Goal: Task Accomplishment & Management: Use online tool/utility

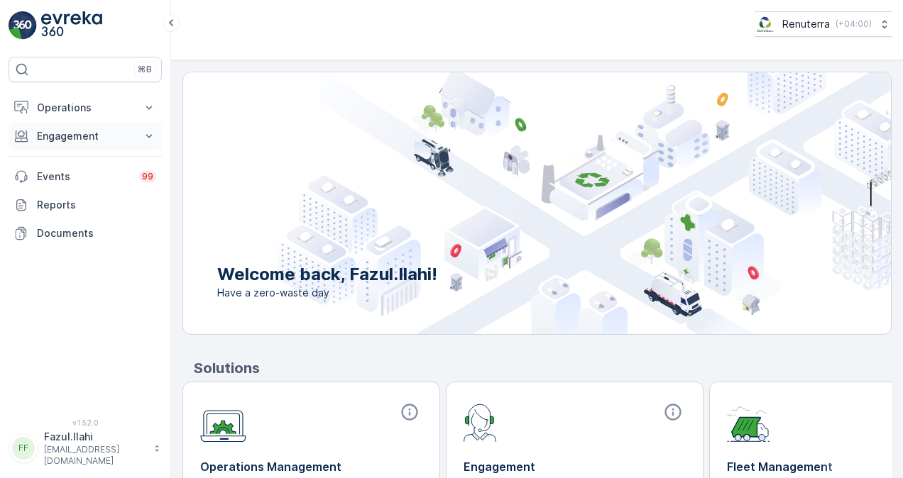
click at [94, 138] on p "Engagement" at bounding box center [85, 136] width 97 height 14
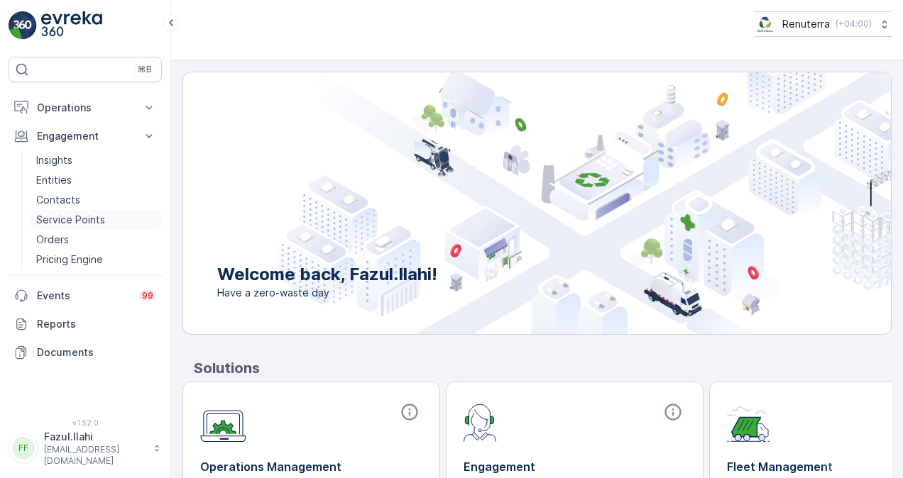
click at [89, 213] on p "Service Points" at bounding box center [70, 220] width 69 height 14
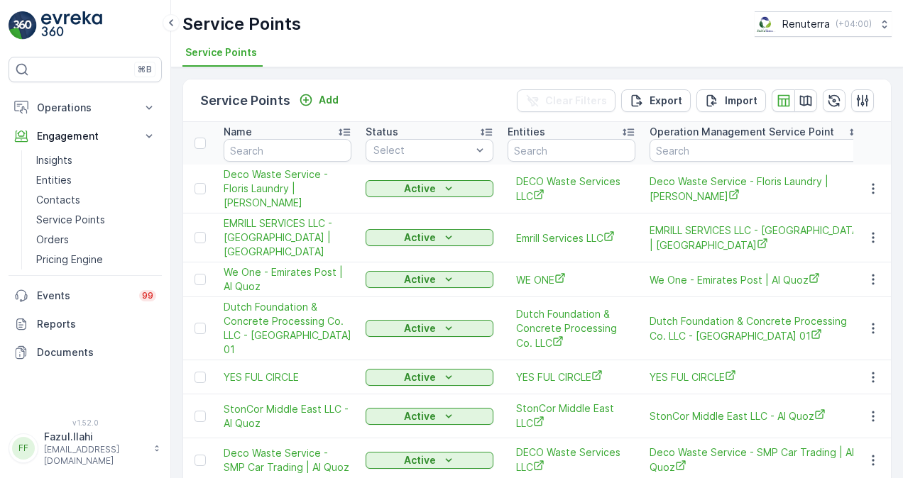
click at [264, 139] on input "text" at bounding box center [288, 150] width 128 height 23
click at [264, 143] on input "text" at bounding box center [288, 150] width 128 height 23
paste input "SOLANKI"
type input "SOLANKI"
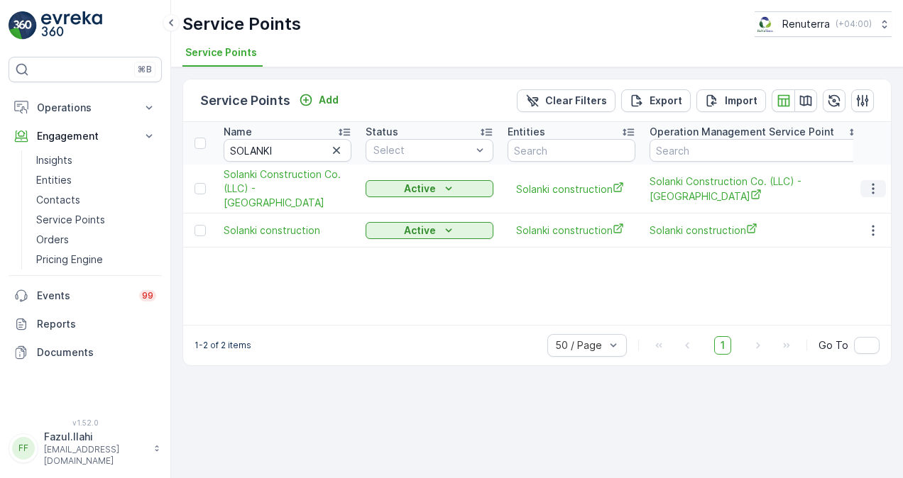
click at [873, 182] on icon "button" at bounding box center [873, 189] width 14 height 14
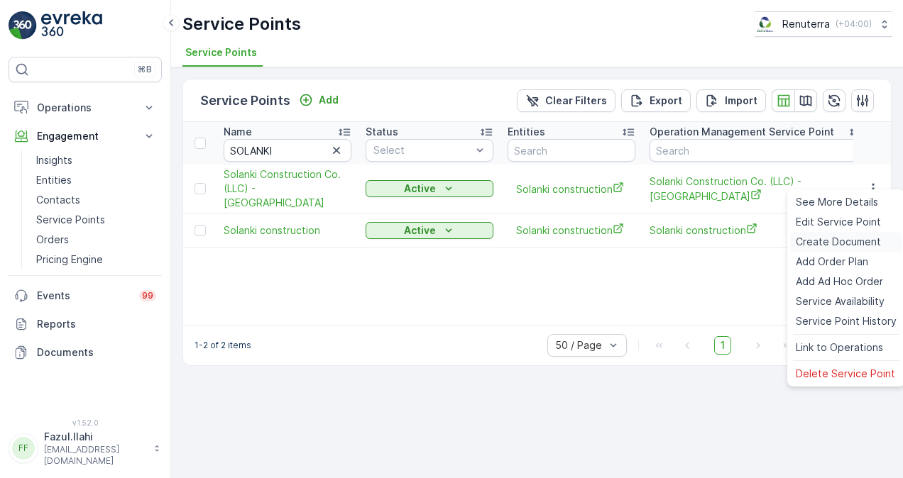
click at [860, 238] on span "Create Document" at bounding box center [838, 242] width 85 height 14
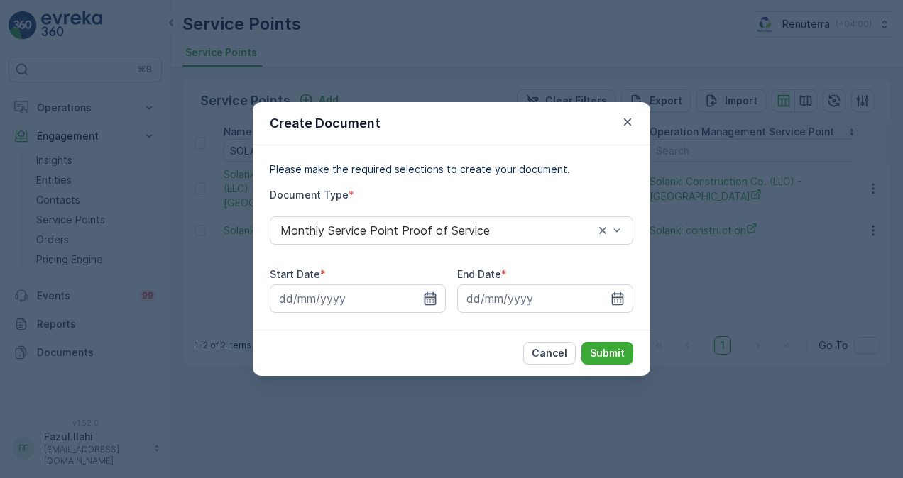
click at [432, 298] on icon "button" at bounding box center [430, 298] width 12 height 13
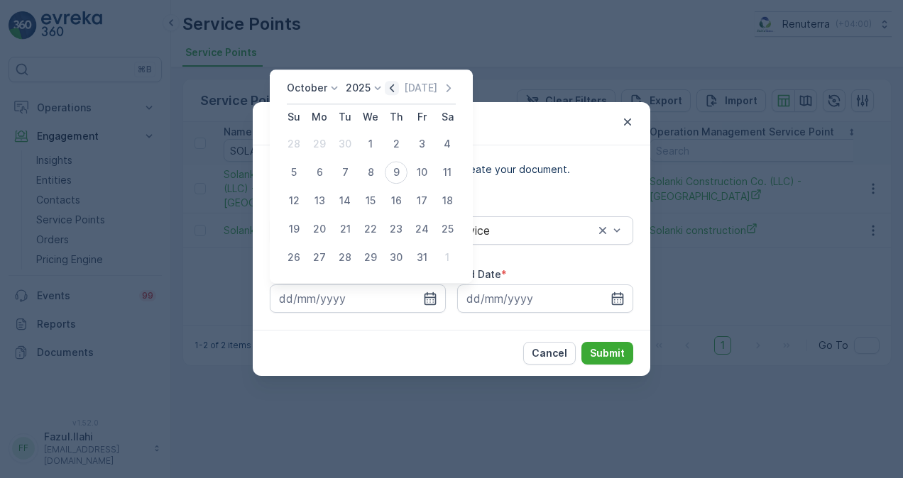
click at [395, 88] on icon "button" at bounding box center [392, 88] width 14 height 14
click at [323, 143] on div "1" at bounding box center [319, 144] width 23 height 23
type input "01.09.2025"
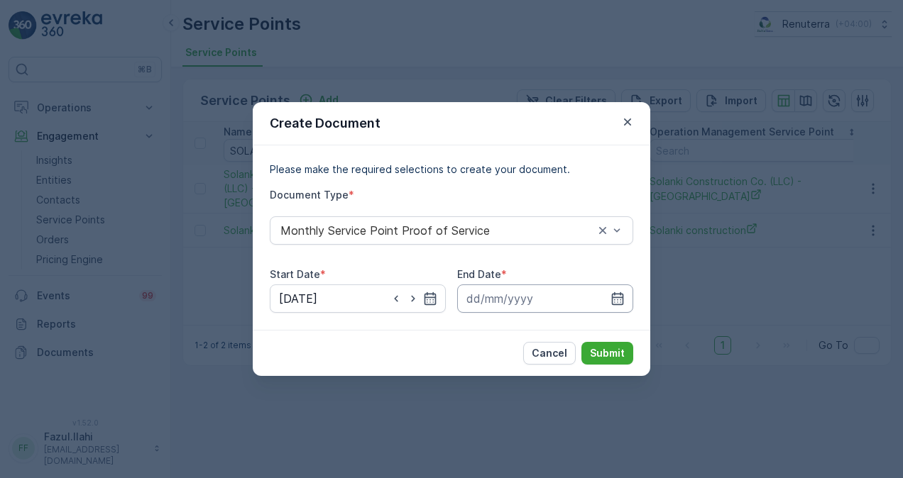
click at [606, 294] on input at bounding box center [545, 299] width 176 height 28
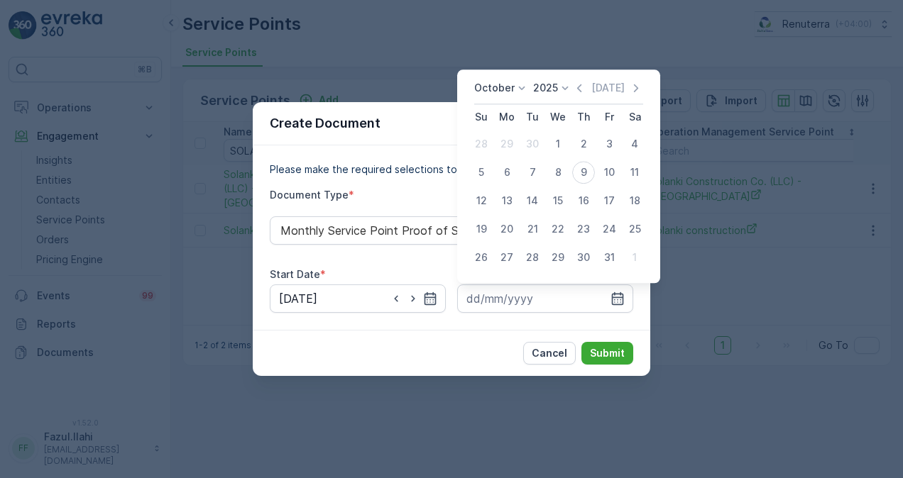
click at [580, 92] on icon "button" at bounding box center [579, 88] width 14 height 14
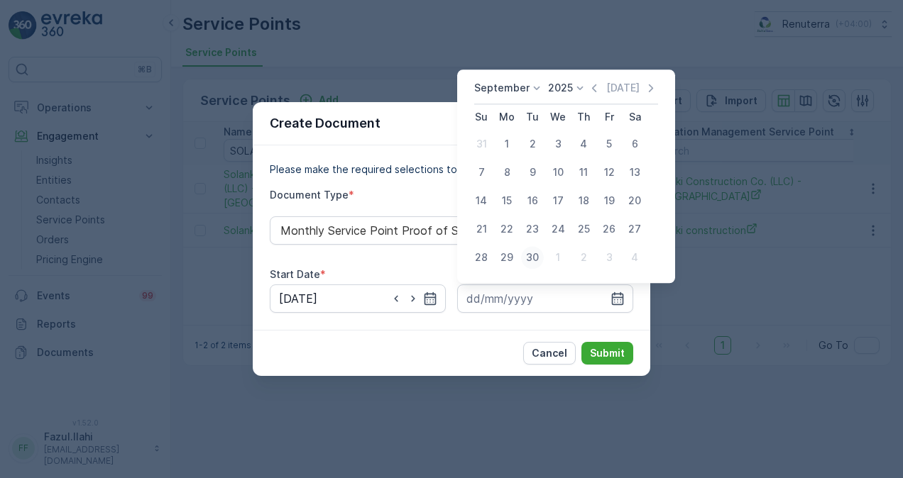
click at [537, 256] on div "30" at bounding box center [532, 257] width 23 height 23
type input "30.09.2025"
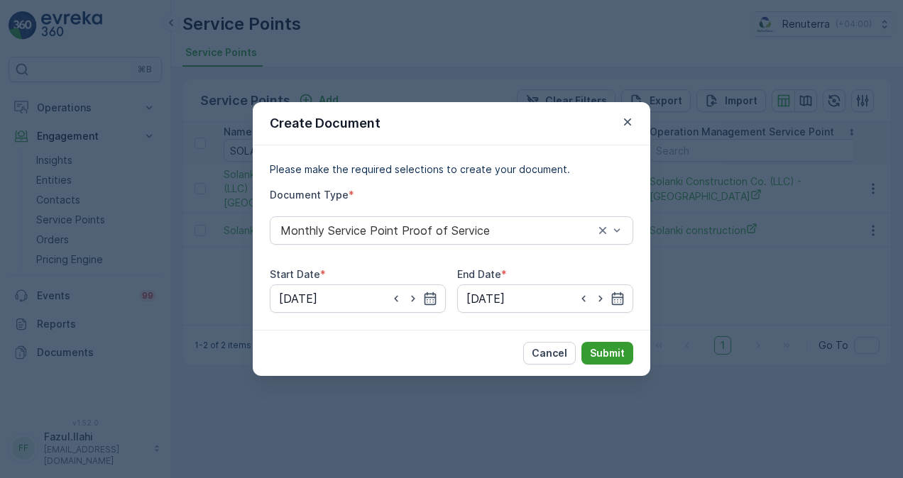
click at [597, 351] on p "Submit" at bounding box center [607, 353] width 35 height 14
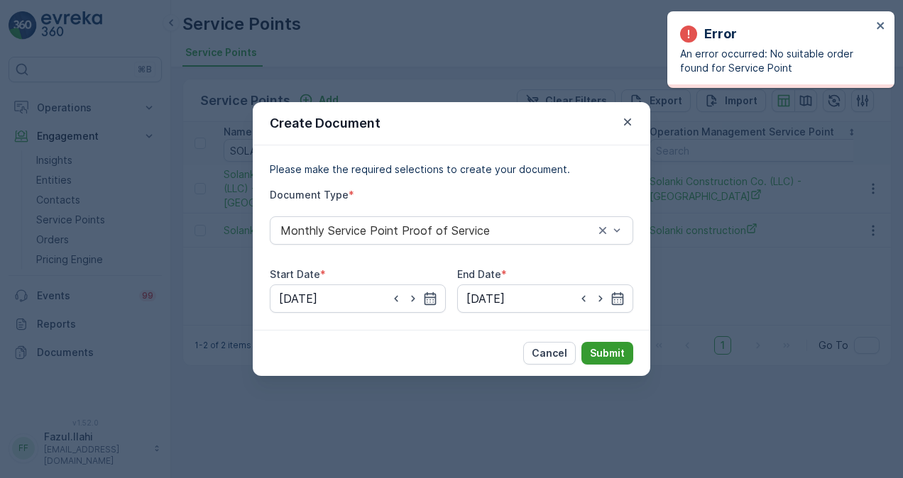
click at [606, 351] on p "Submit" at bounding box center [607, 353] width 35 height 14
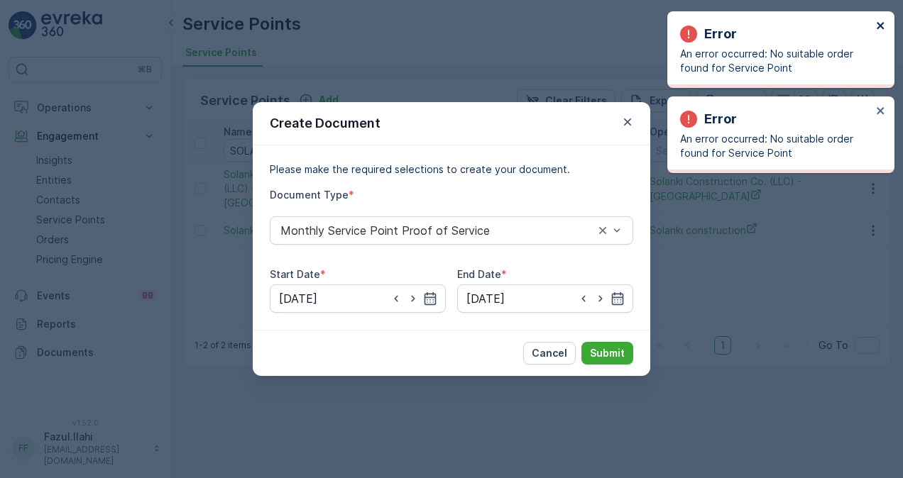
click at [876, 27] on icon "close" at bounding box center [881, 25] width 10 height 11
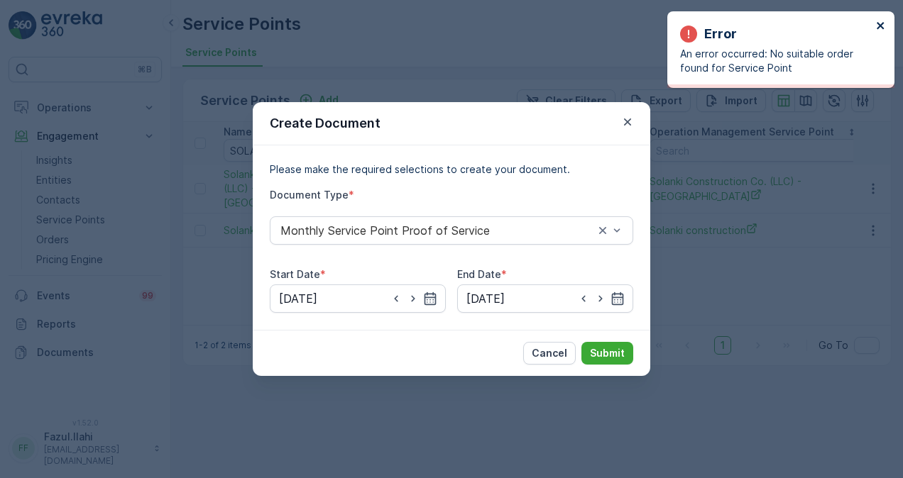
click at [879, 29] on icon "close" at bounding box center [881, 25] width 10 height 11
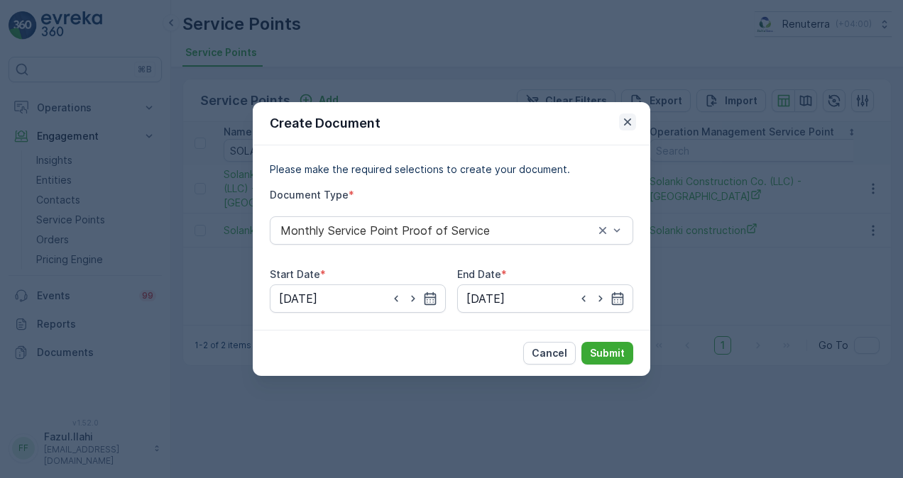
click at [622, 124] on icon "button" at bounding box center [627, 122] width 14 height 14
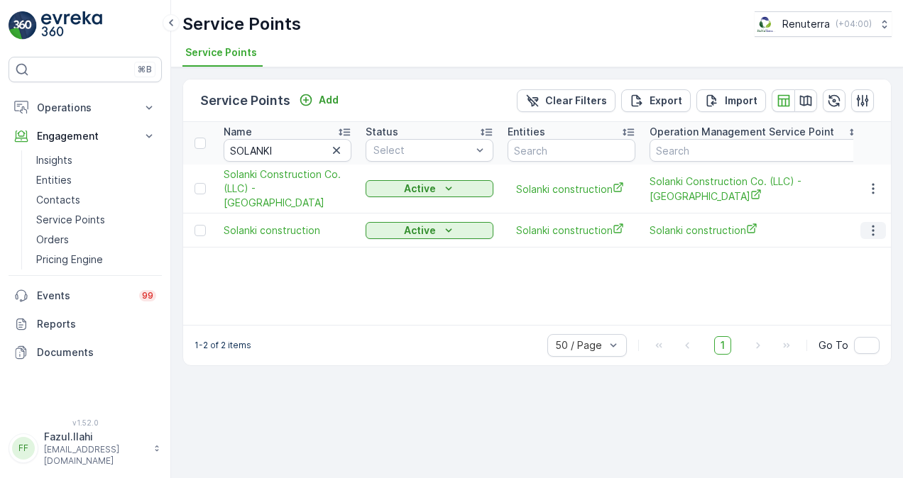
click at [872, 224] on icon "button" at bounding box center [873, 231] width 14 height 14
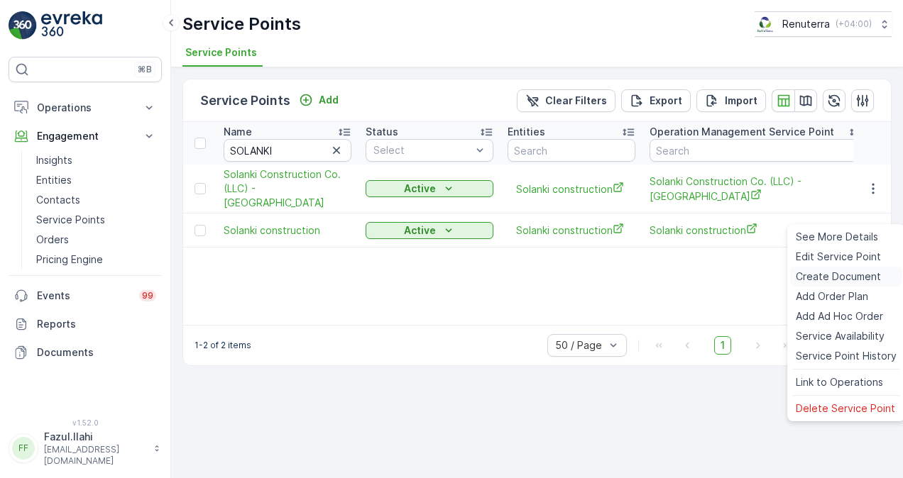
click at [852, 277] on span "Create Document" at bounding box center [838, 277] width 85 height 14
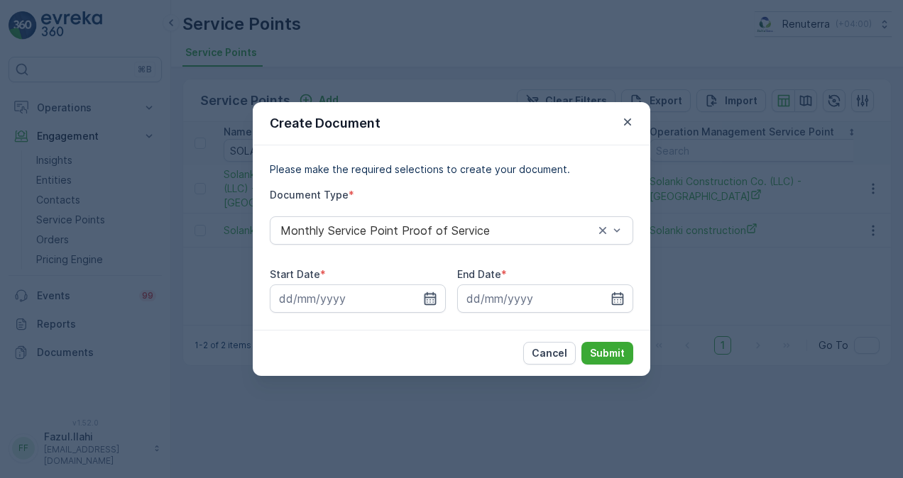
click at [431, 301] on icon "button" at bounding box center [430, 299] width 14 height 14
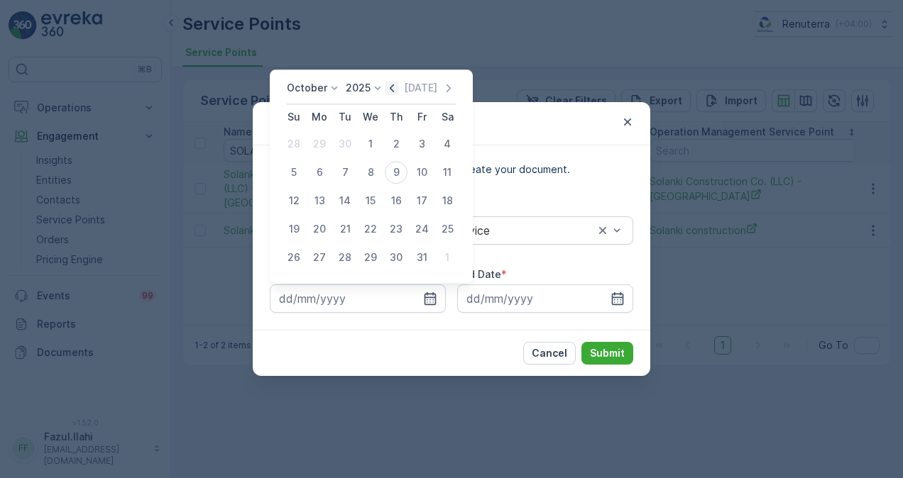
click at [397, 87] on icon "button" at bounding box center [392, 88] width 14 height 14
click at [317, 145] on div "1" at bounding box center [319, 144] width 23 height 23
type input "01.09.2025"
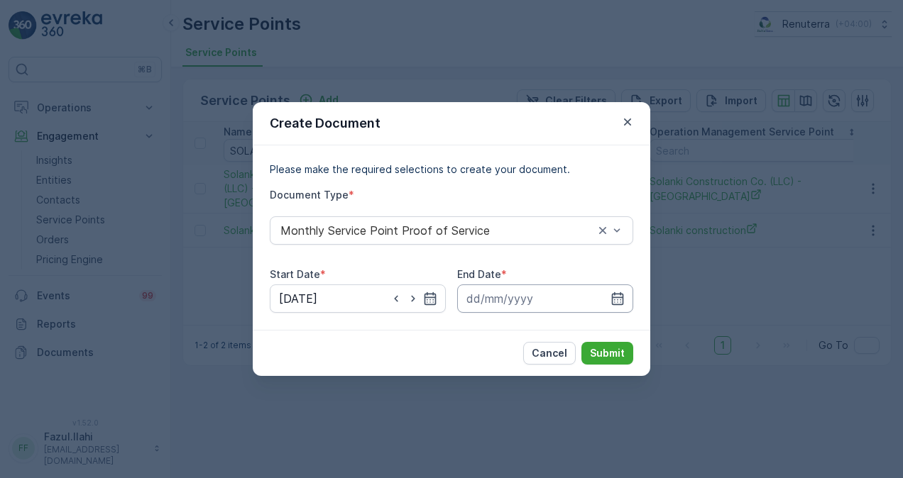
click at [619, 287] on input at bounding box center [545, 299] width 176 height 28
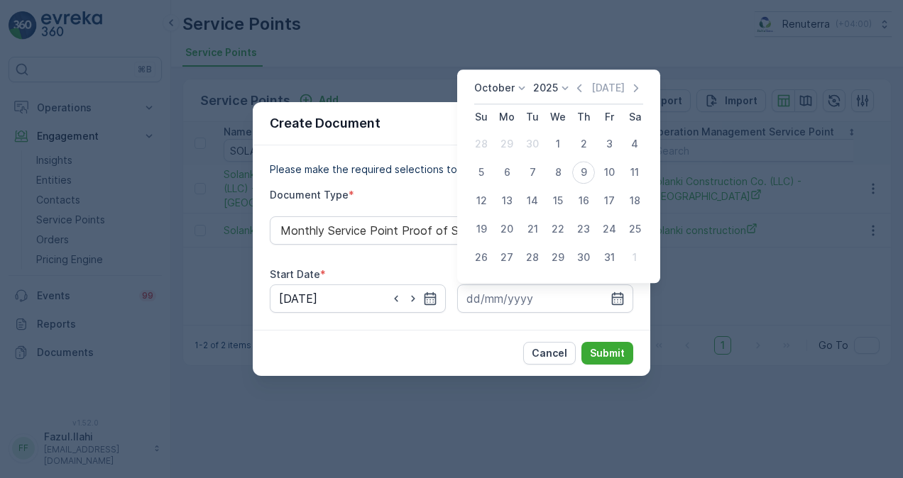
click at [583, 94] on icon "button" at bounding box center [579, 88] width 14 height 14
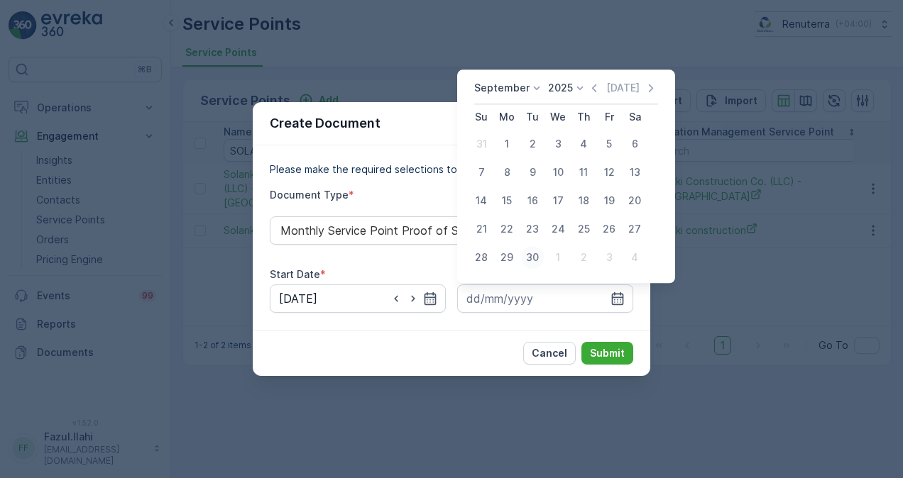
click at [535, 258] on div "30" at bounding box center [532, 257] width 23 height 23
type input "30.09.2025"
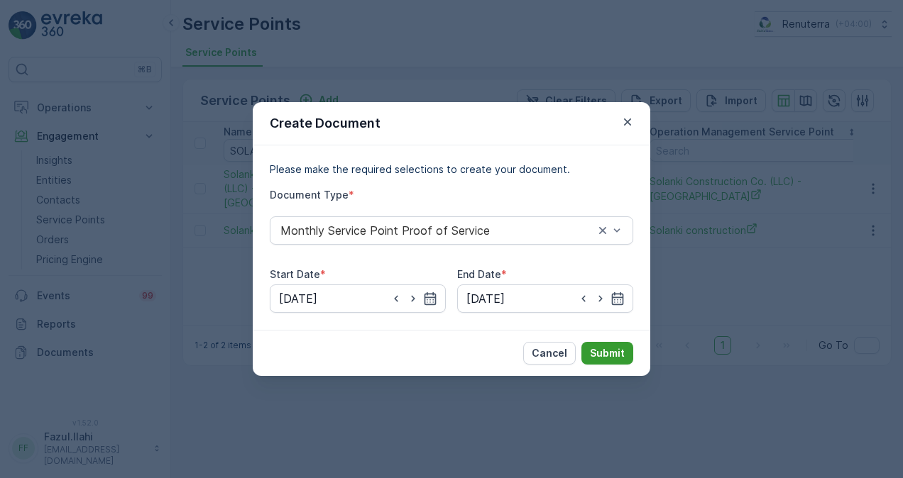
click at [598, 349] on p "Submit" at bounding box center [607, 353] width 35 height 14
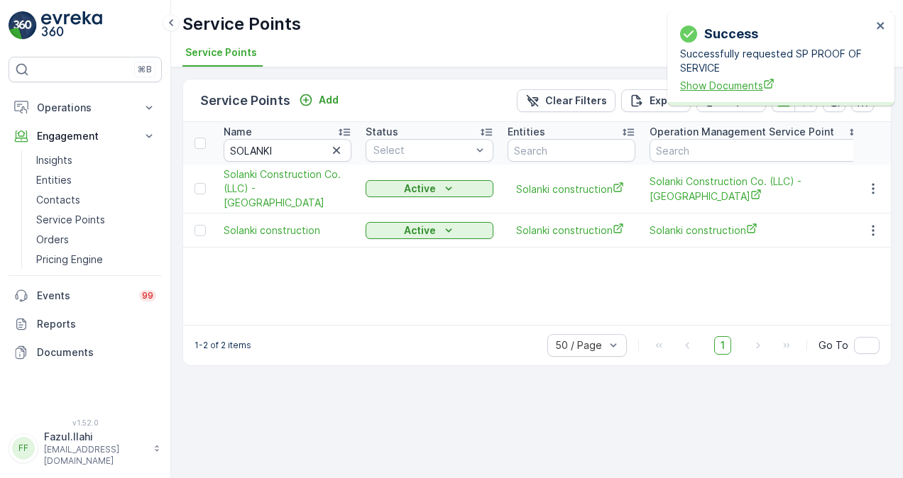
click at [728, 84] on span "Show Documents" at bounding box center [776, 85] width 192 height 15
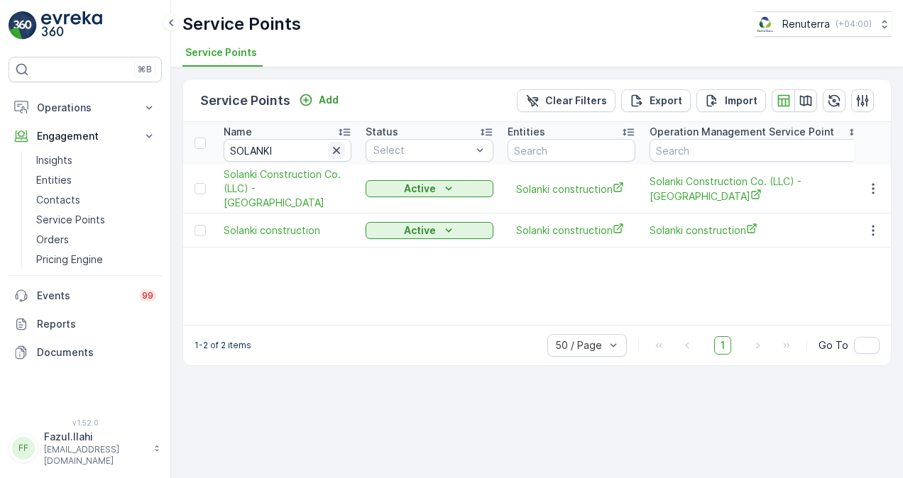
click at [334, 147] on icon "button" at bounding box center [336, 150] width 7 height 7
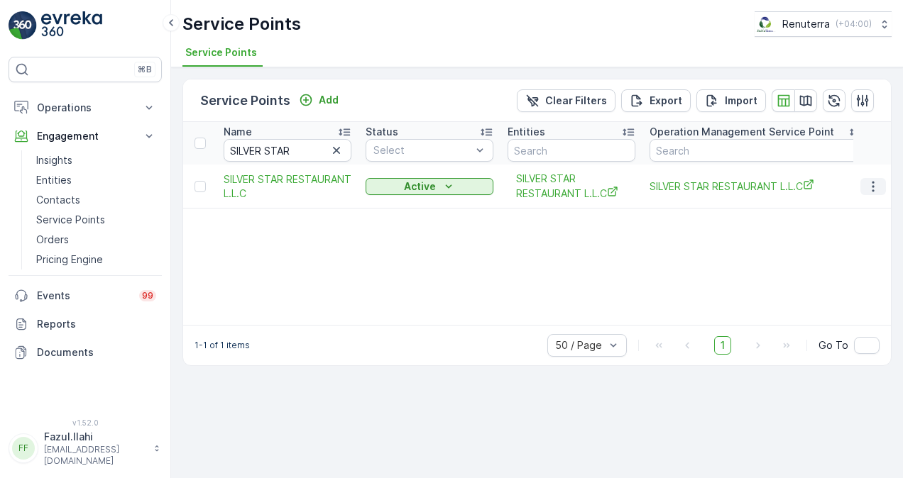
click at [869, 182] on icon "button" at bounding box center [873, 187] width 14 height 14
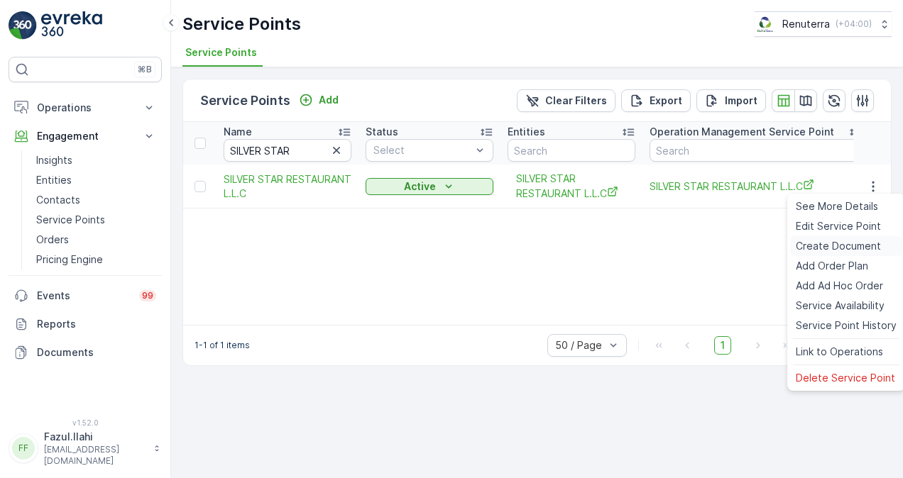
click at [848, 242] on span "Create Document" at bounding box center [838, 246] width 85 height 14
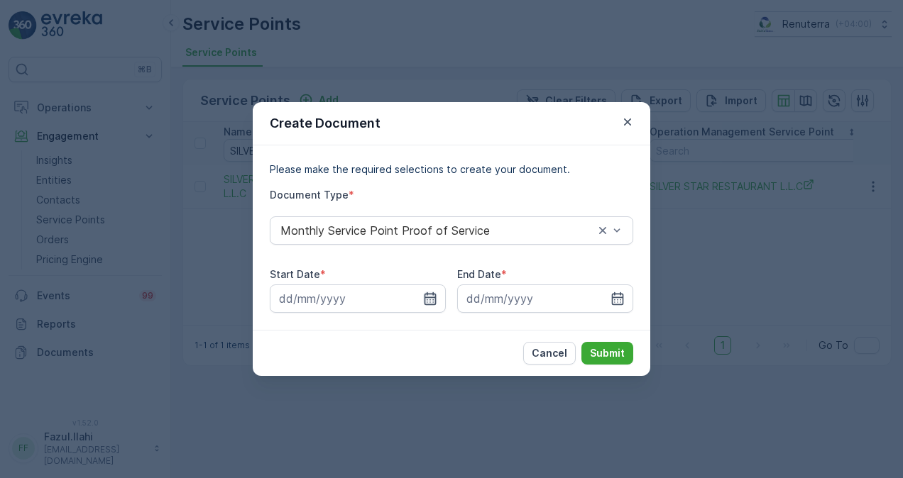
click at [432, 297] on icon "button" at bounding box center [430, 298] width 12 height 13
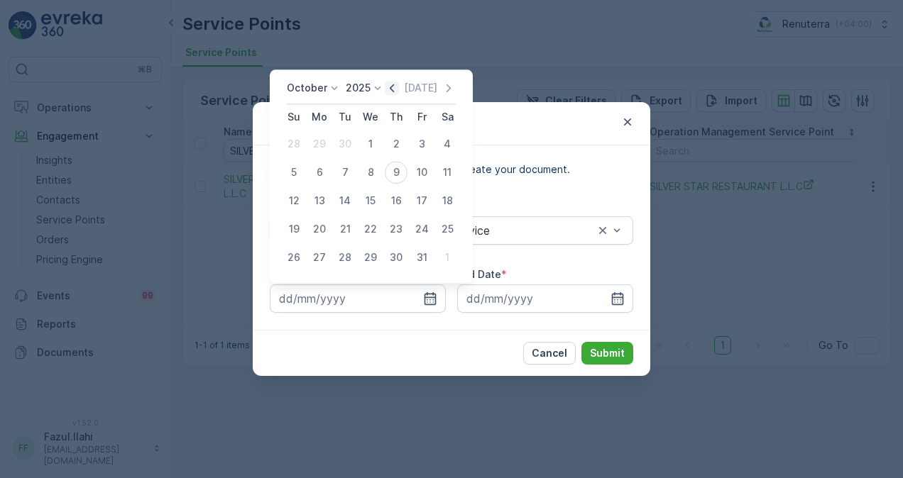
click at [396, 84] on icon "button" at bounding box center [392, 88] width 14 height 14
click at [317, 149] on div "1" at bounding box center [319, 144] width 23 height 23
type input "01.09.2025"
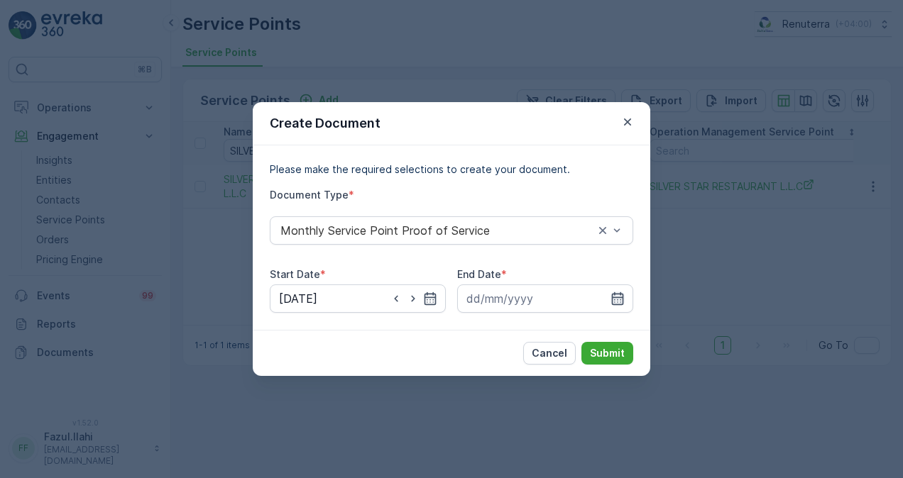
click at [611, 304] on icon "button" at bounding box center [617, 299] width 14 height 14
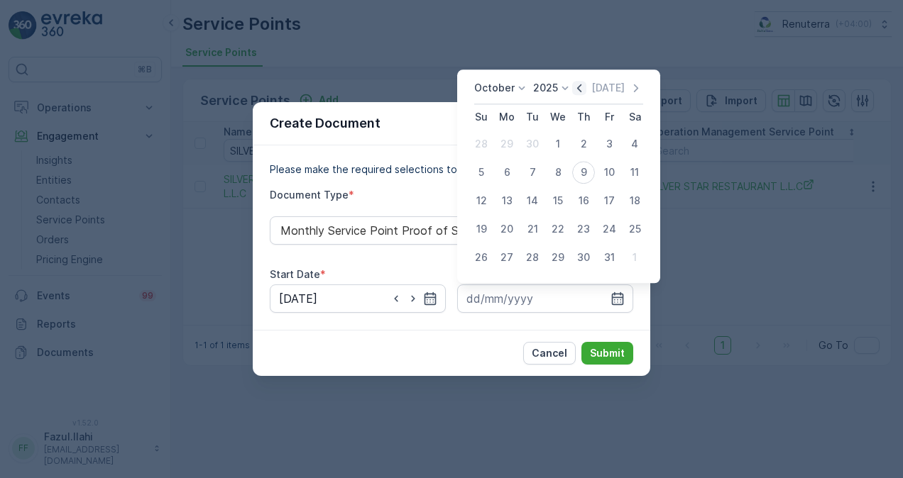
click at [583, 92] on icon "button" at bounding box center [579, 88] width 14 height 14
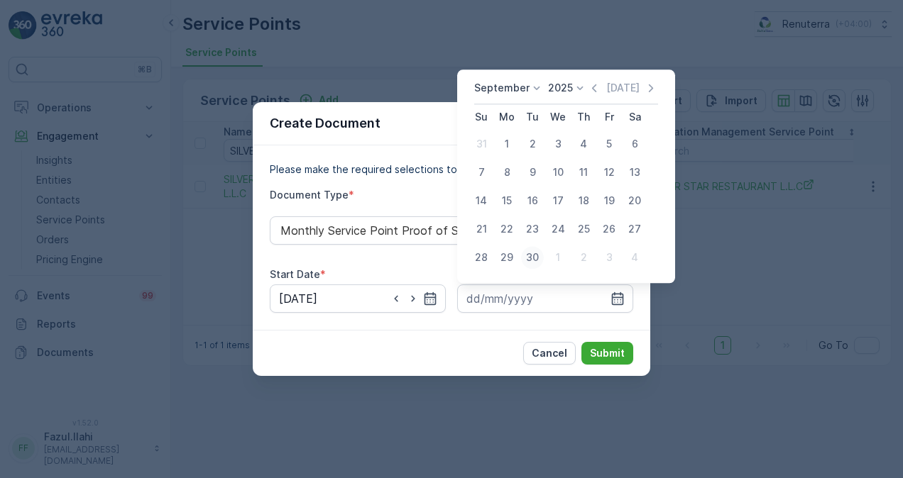
click at [535, 256] on div "30" at bounding box center [532, 257] width 23 height 23
type input "30.09.2025"
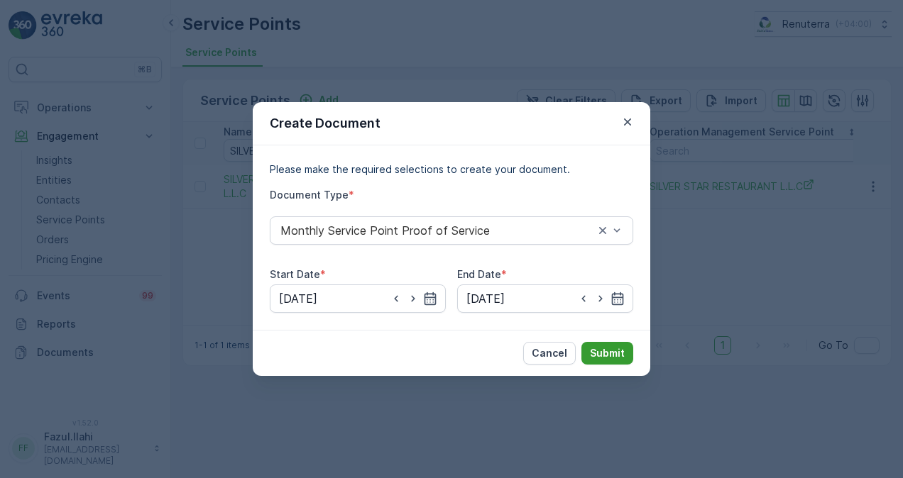
click at [605, 354] on p "Submit" at bounding box center [607, 353] width 35 height 14
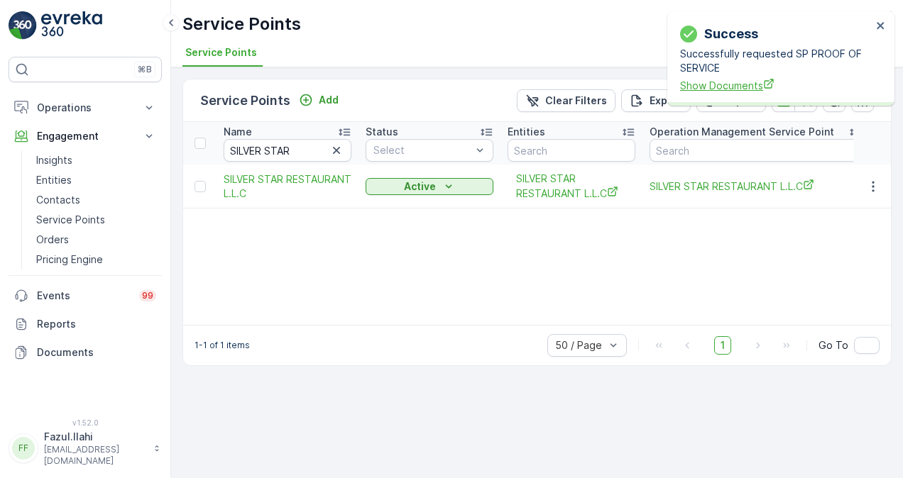
click at [746, 85] on span "Show Documents" at bounding box center [776, 85] width 192 height 15
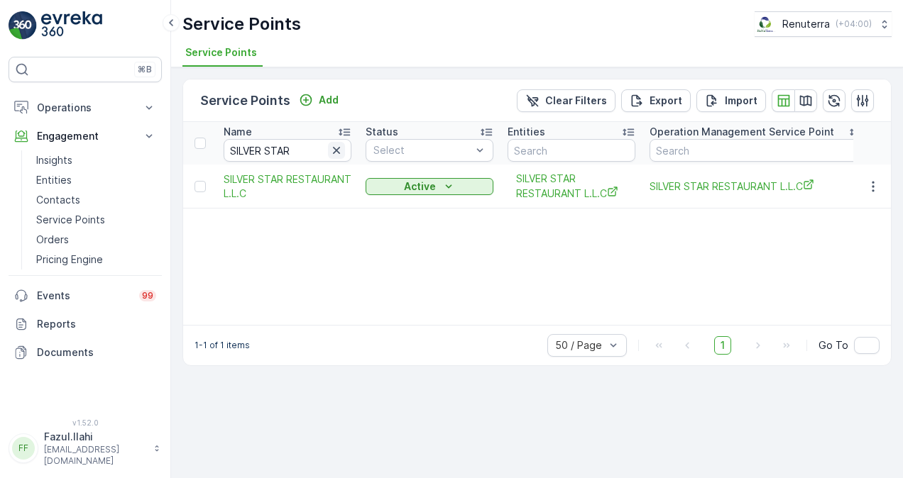
click at [338, 153] on icon "button" at bounding box center [336, 150] width 14 height 14
paste input "UNCLES PRODUCTION L.L.C"
type input "UNCLES PRODUCTION L.L.C"
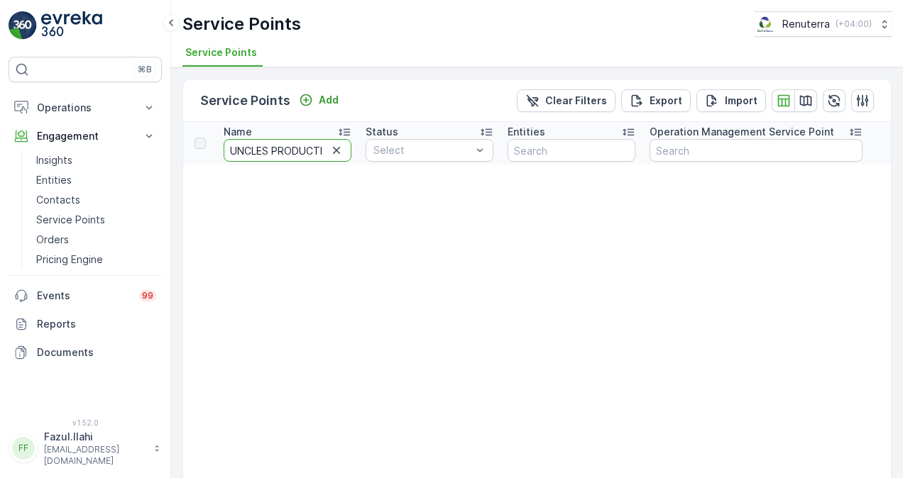
scroll to position [0, 43]
drag, startPoint x: 273, startPoint y: 148, endPoint x: 718, endPoint y: 138, distance: 445.9
type input "UNCLES"
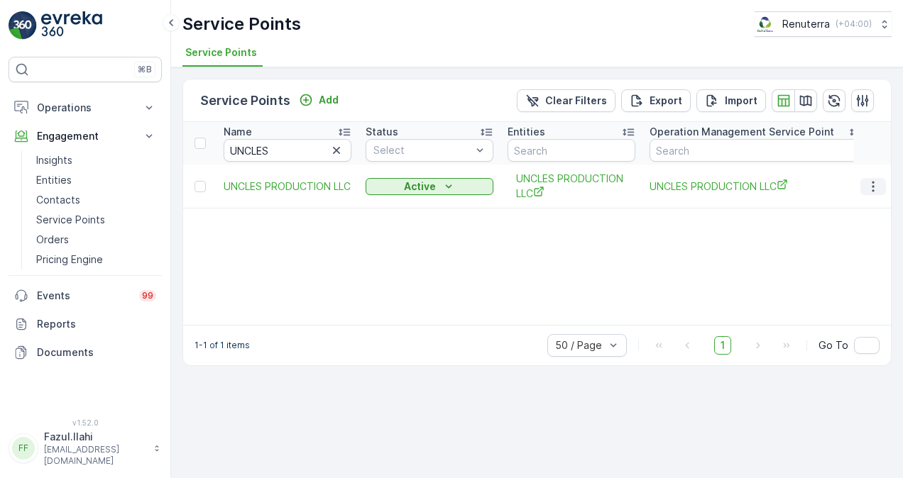
click at [882, 186] on button "button" at bounding box center [873, 186] width 26 height 17
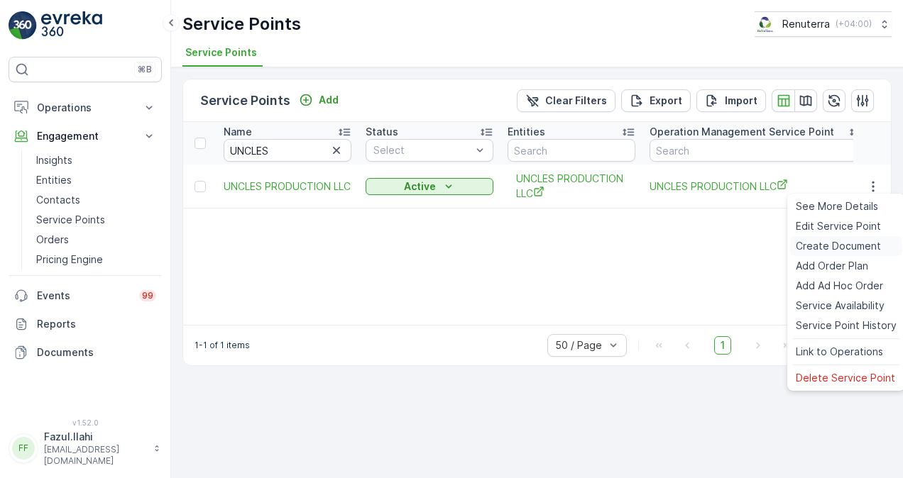
click at [853, 241] on span "Create Document" at bounding box center [838, 246] width 85 height 14
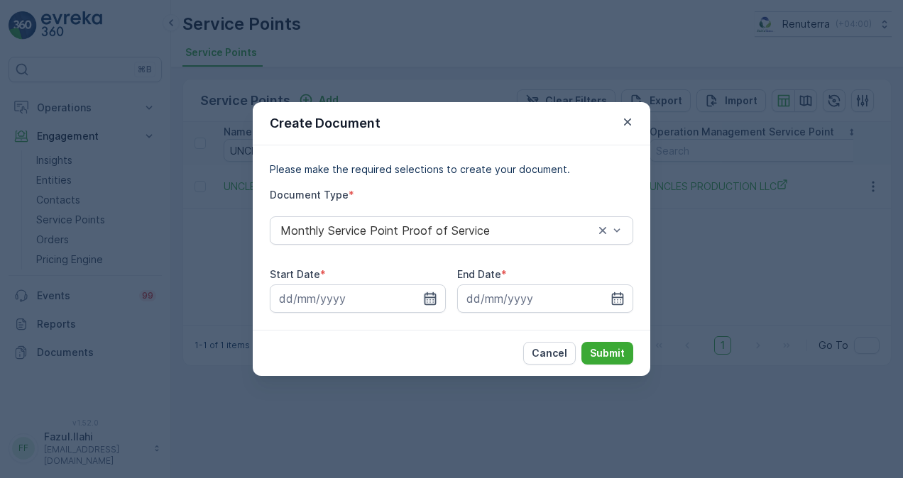
click at [429, 292] on icon "button" at bounding box center [430, 299] width 14 height 14
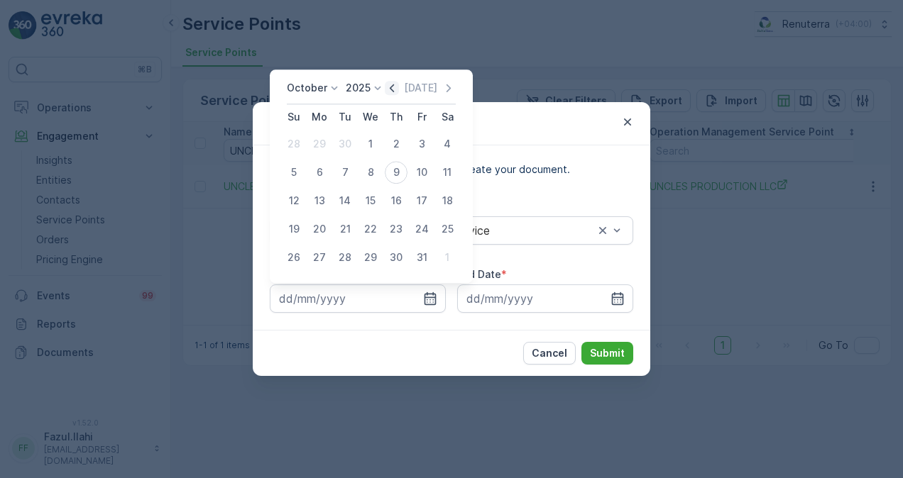
click at [394, 91] on icon "button" at bounding box center [392, 88] width 4 height 8
click at [321, 143] on div "1" at bounding box center [319, 144] width 23 height 23
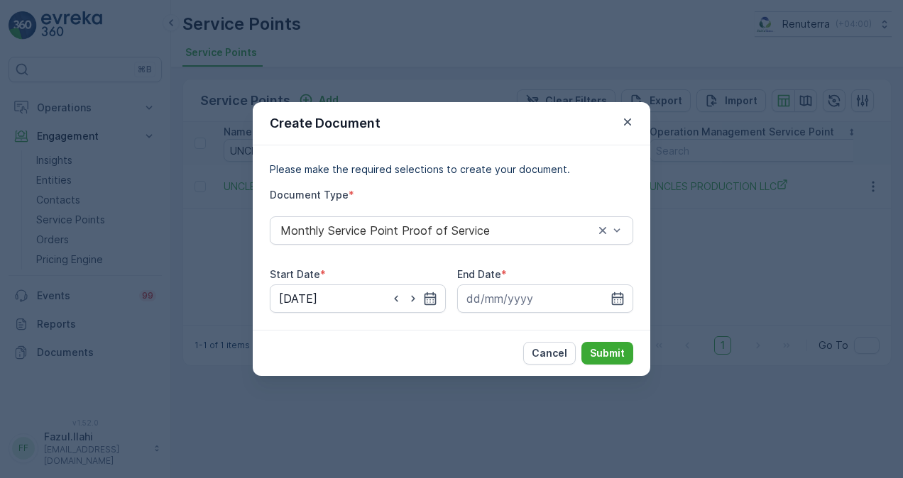
type input "01.09.2025"
click at [619, 294] on icon "button" at bounding box center [617, 299] width 14 height 14
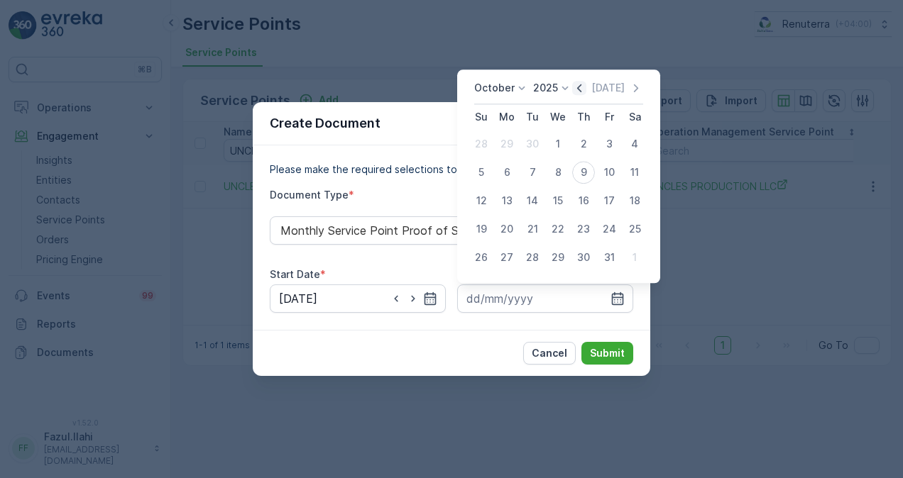
click at [578, 92] on icon "button" at bounding box center [579, 88] width 14 height 14
click at [572, 92] on icon at bounding box center [565, 88] width 14 height 14
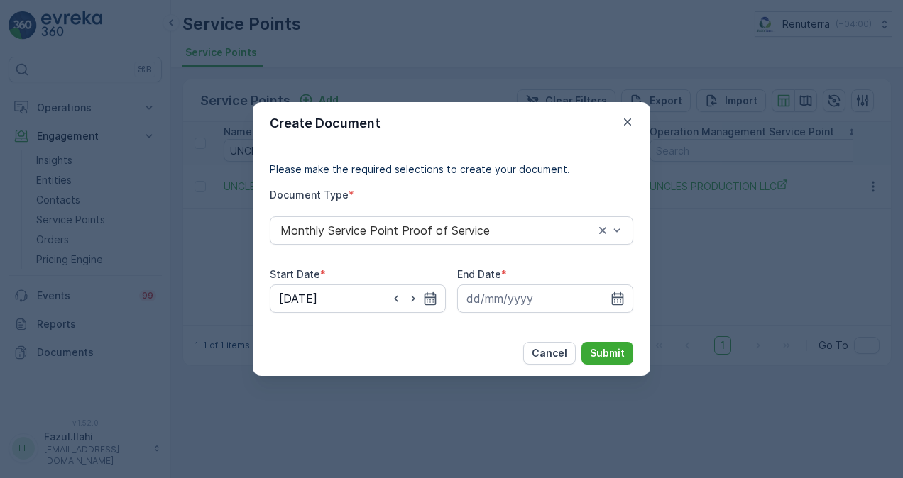
drag, startPoint x: 578, startPoint y: 92, endPoint x: 669, endPoint y: 115, distance: 94.3
click at [669, 115] on div "Create Document Please make the required selections to create your document. Do…" at bounding box center [451, 239] width 903 height 478
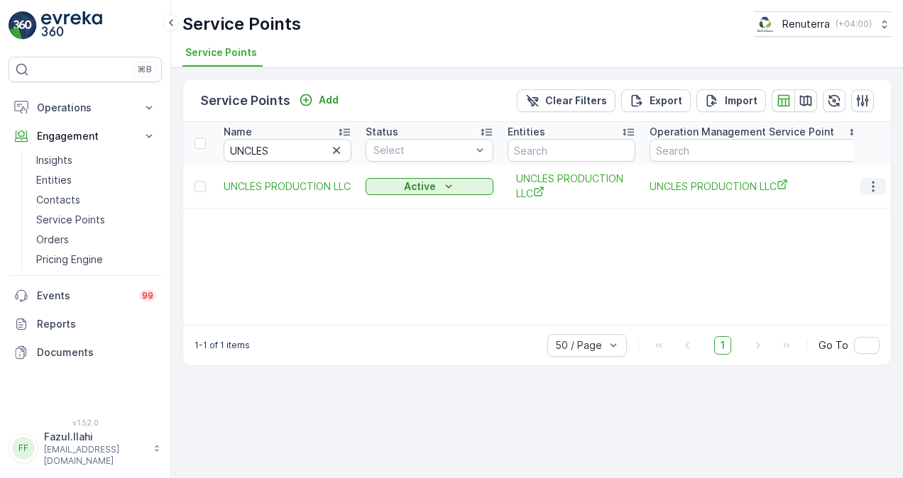
click at [879, 182] on icon "button" at bounding box center [873, 187] width 14 height 14
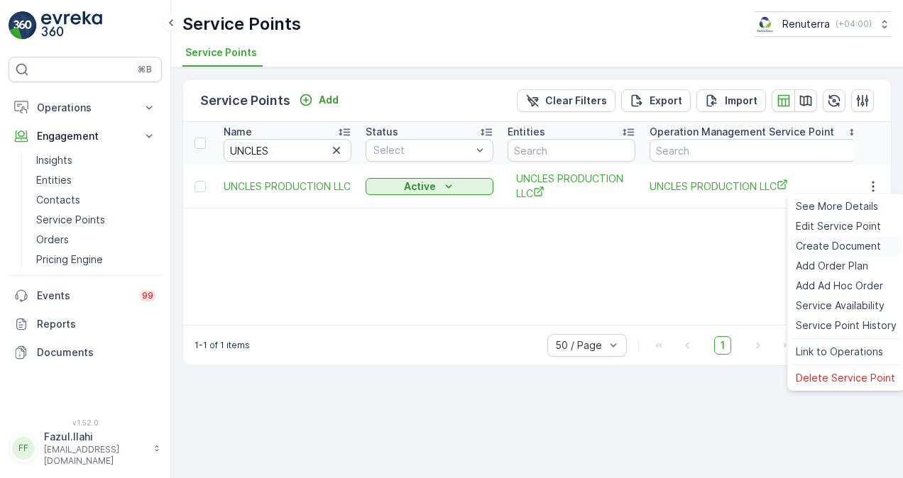
click at [836, 248] on span "Create Document" at bounding box center [838, 246] width 85 height 14
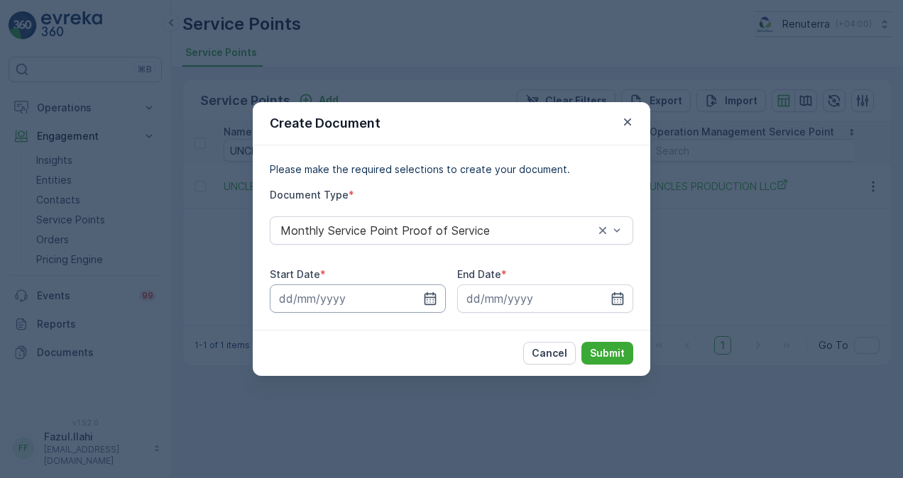
click at [438, 305] on input at bounding box center [358, 299] width 176 height 28
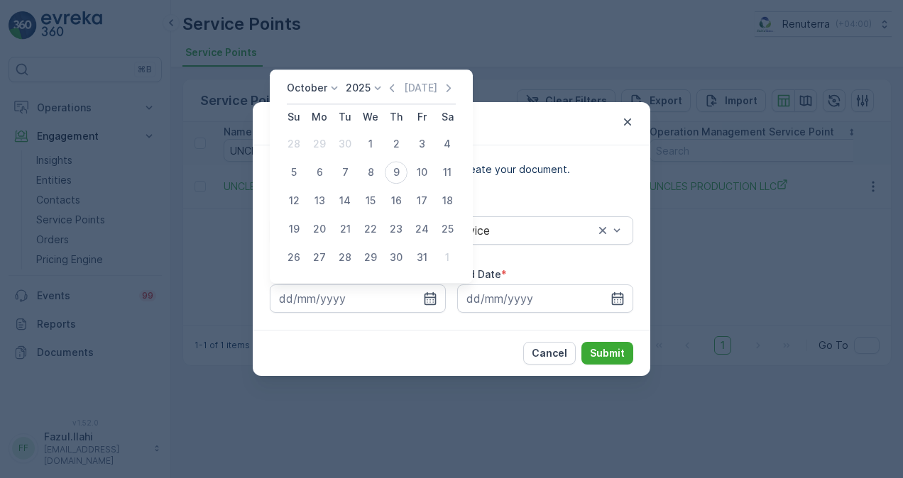
click at [393, 88] on icon "button" at bounding box center [392, 88] width 14 height 14
click at [314, 146] on div "1" at bounding box center [319, 144] width 23 height 23
type input "01.09.2025"
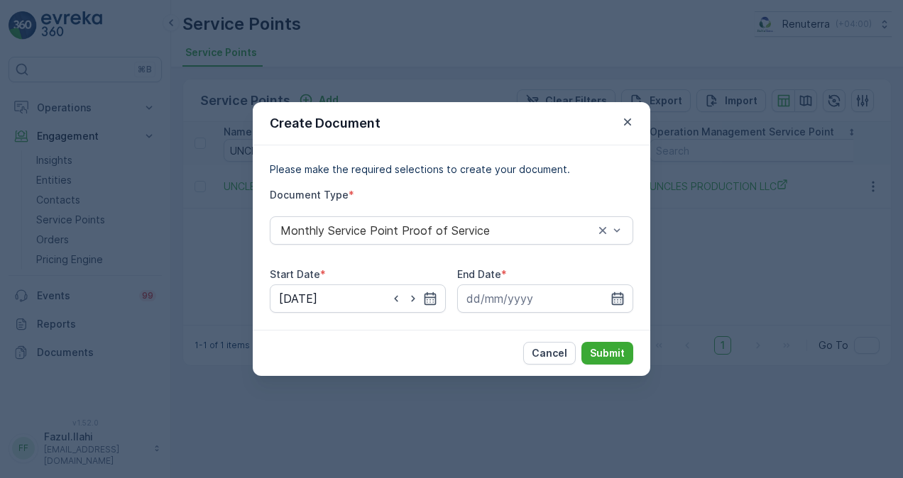
click at [613, 295] on icon "button" at bounding box center [618, 298] width 12 height 13
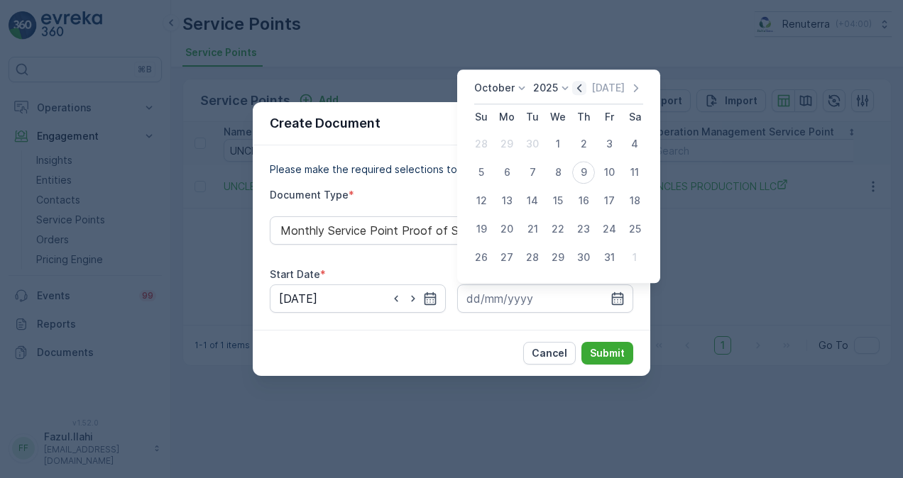
click at [585, 93] on icon "button" at bounding box center [579, 88] width 14 height 14
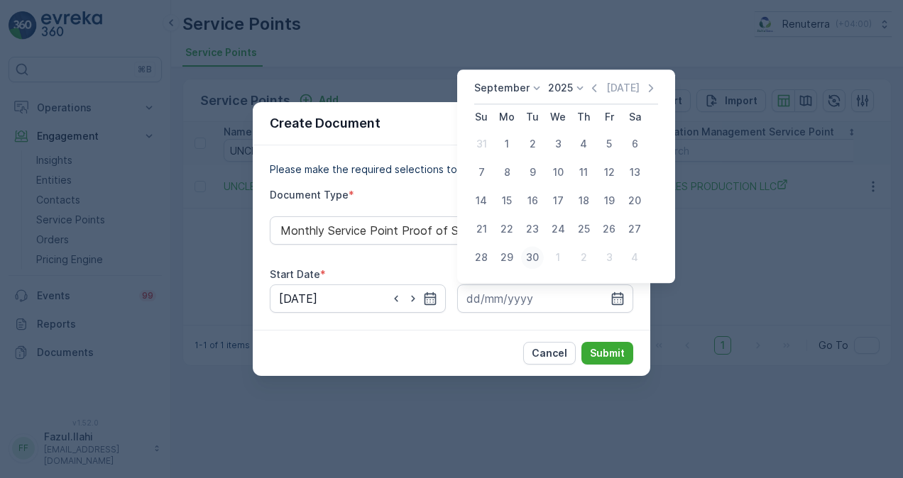
click at [534, 250] on div "30" at bounding box center [532, 257] width 23 height 23
type input "30.09.2025"
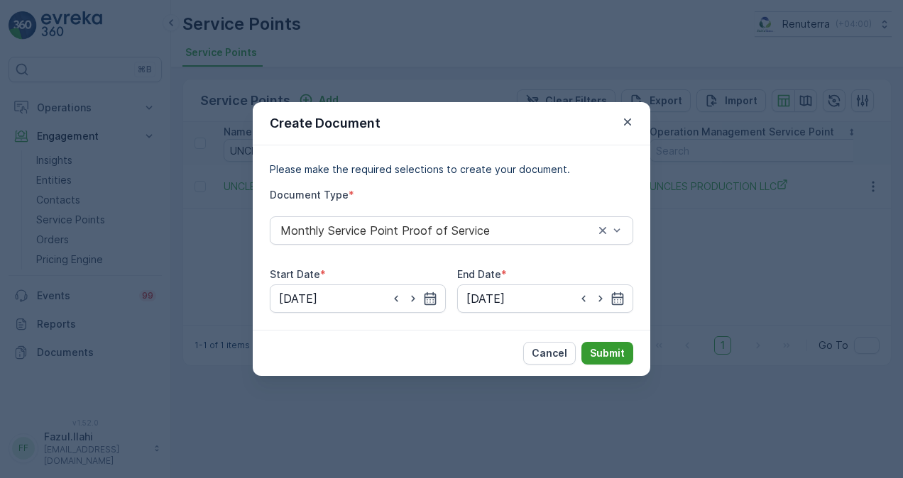
click at [598, 353] on p "Submit" at bounding box center [607, 353] width 35 height 14
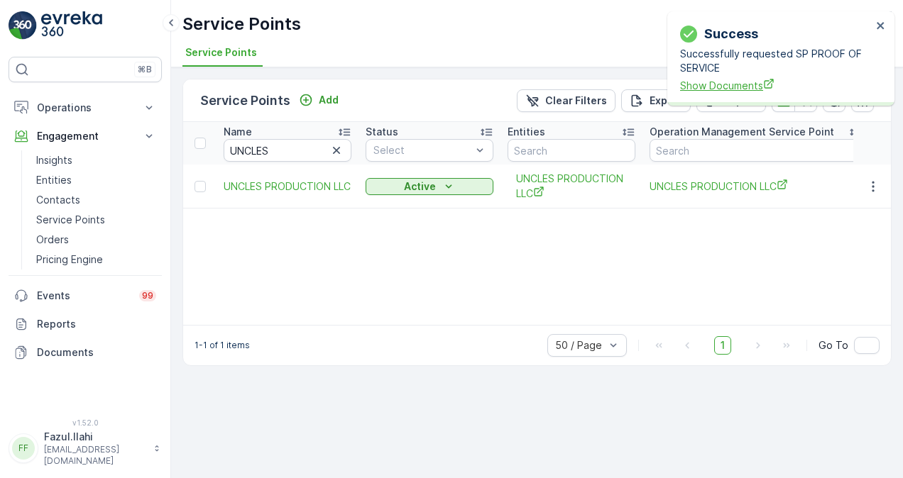
click at [694, 82] on span "Show Documents" at bounding box center [776, 85] width 192 height 15
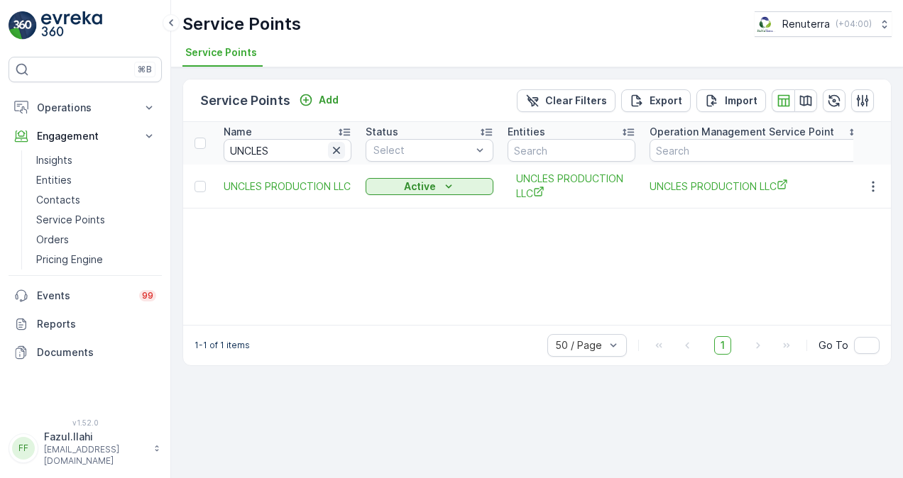
click at [336, 154] on icon "button" at bounding box center [336, 150] width 14 height 14
click at [264, 139] on input "YAMS RESTAURANT" at bounding box center [288, 150] width 128 height 23
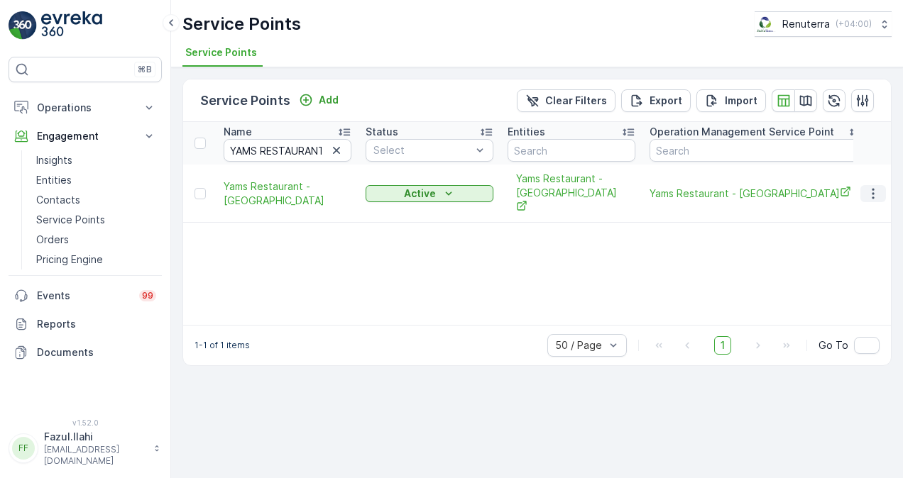
click at [873, 187] on icon "button" at bounding box center [873, 194] width 14 height 14
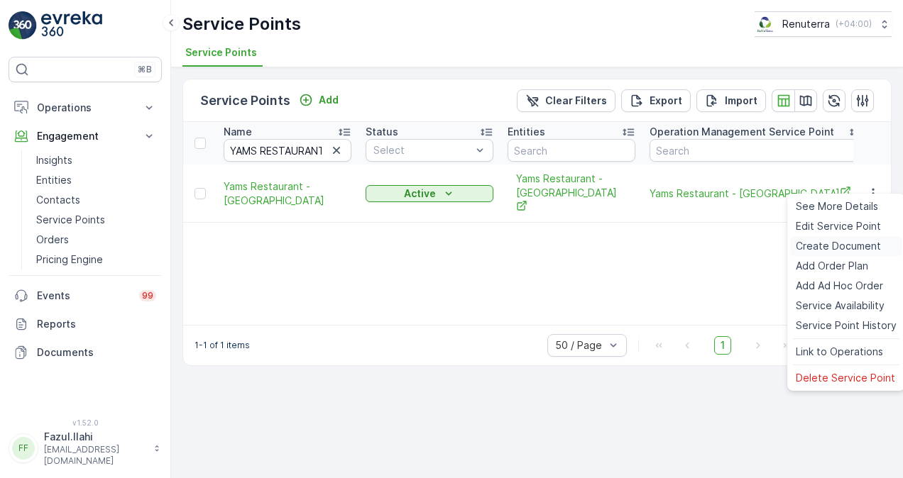
click at [833, 247] on span "Create Document" at bounding box center [838, 246] width 85 height 14
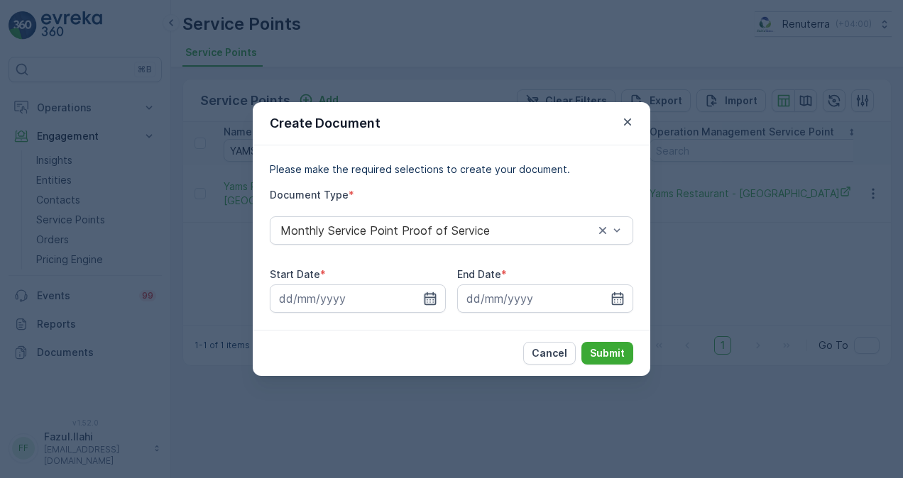
click at [437, 292] on icon "button" at bounding box center [430, 299] width 14 height 14
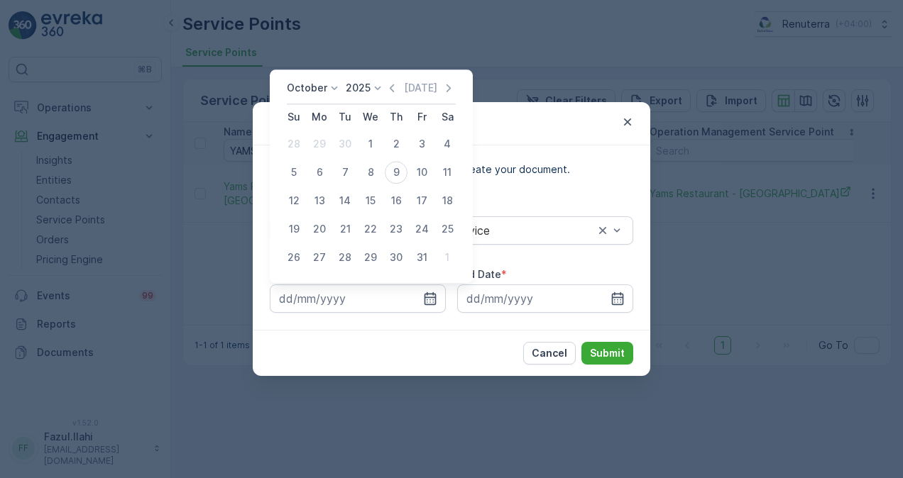
click at [390, 99] on div "October 2025 Today" at bounding box center [371, 92] width 169 height 23
click at [392, 94] on icon "button" at bounding box center [392, 88] width 14 height 14
click at [314, 145] on div "1" at bounding box center [319, 144] width 23 height 23
type input "01.09.2025"
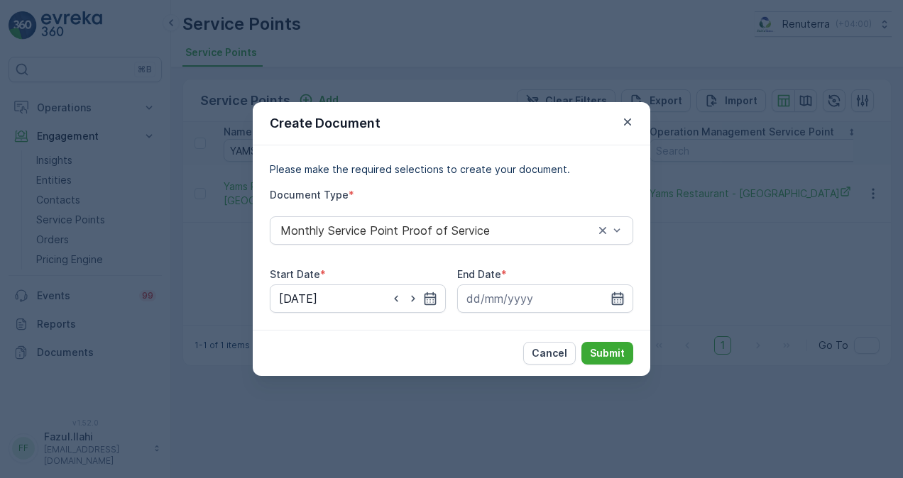
click at [616, 301] on icon "button" at bounding box center [617, 299] width 14 height 14
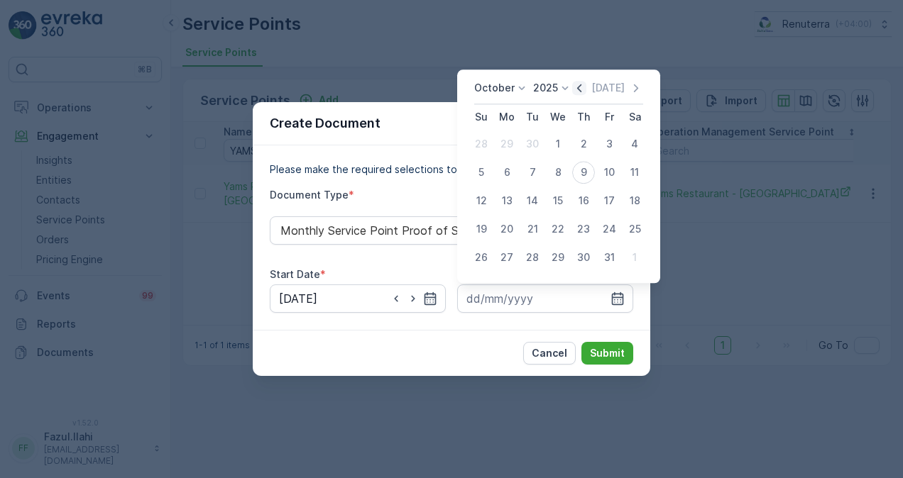
click at [585, 89] on icon "button" at bounding box center [579, 88] width 14 height 14
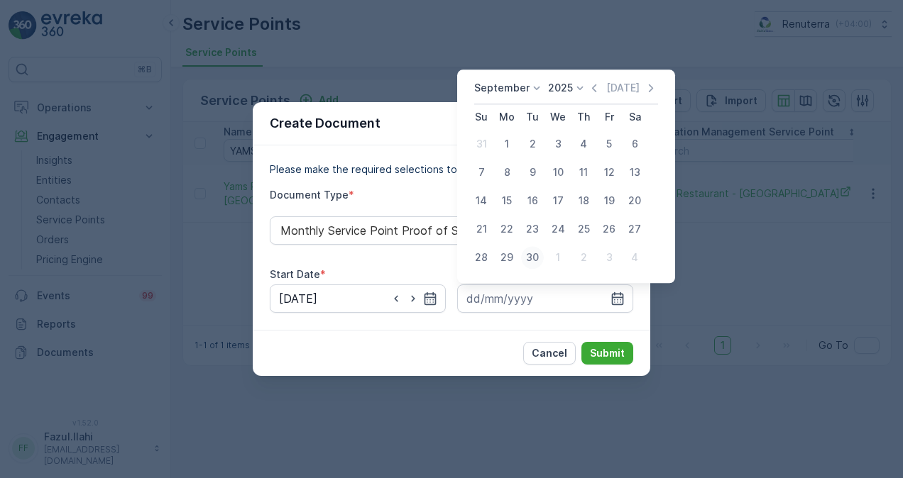
click at [541, 260] on div "30" at bounding box center [532, 257] width 23 height 23
type input "30.09.2025"
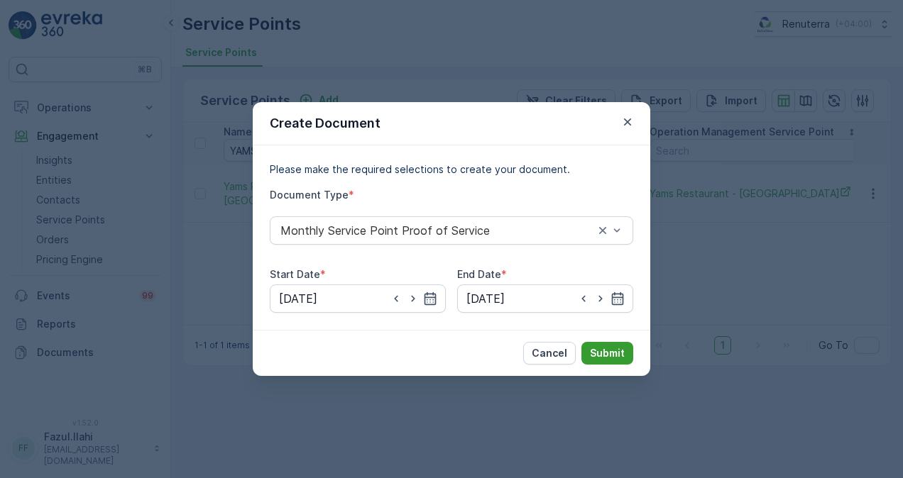
click at [605, 353] on p "Submit" at bounding box center [607, 353] width 35 height 14
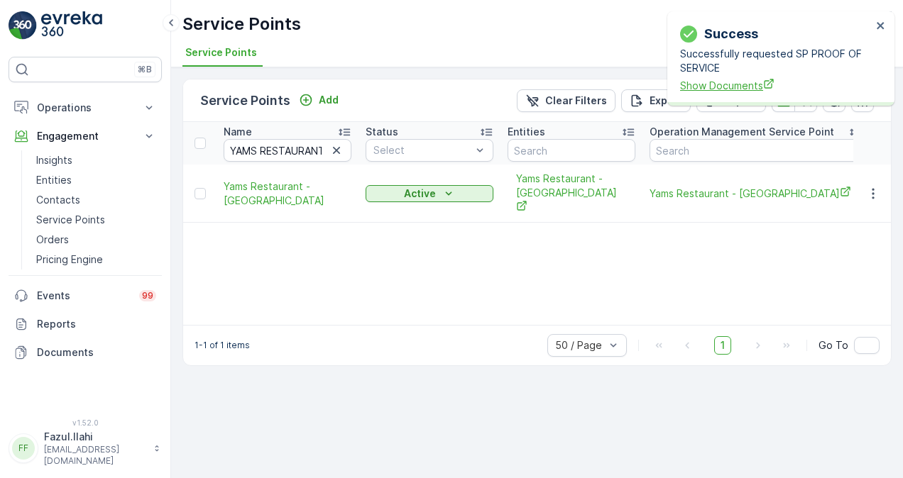
click at [704, 87] on span "Show Documents" at bounding box center [776, 85] width 192 height 15
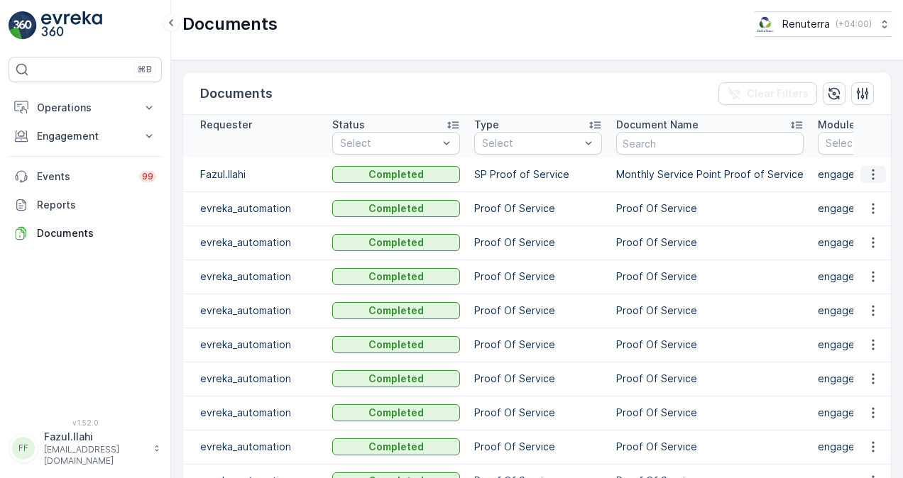
click at [869, 175] on icon "button" at bounding box center [873, 175] width 14 height 14
click at [870, 196] on span "See Details" at bounding box center [869, 195] width 55 height 14
click at [867, 170] on icon "button" at bounding box center [873, 175] width 14 height 14
click at [868, 197] on span "See Details" at bounding box center [869, 195] width 55 height 14
click at [877, 168] on button "button" at bounding box center [873, 174] width 26 height 17
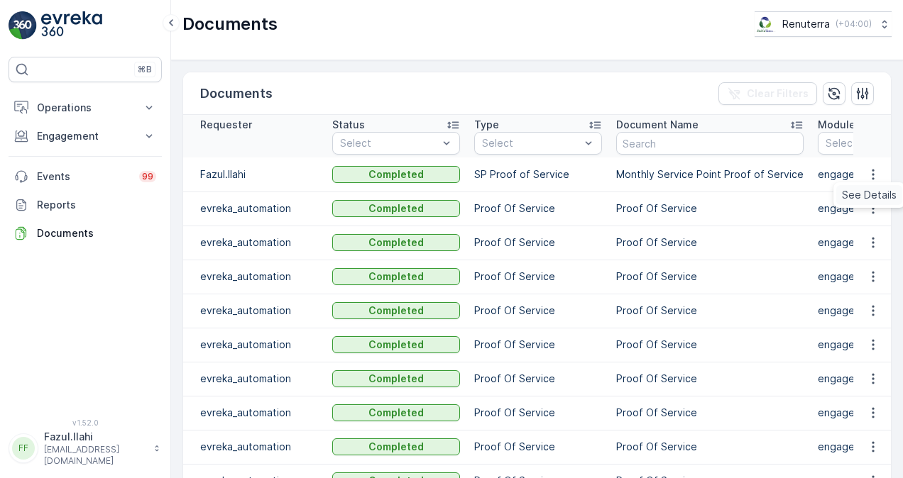
click at [873, 193] on span "See Details" at bounding box center [869, 195] width 55 height 14
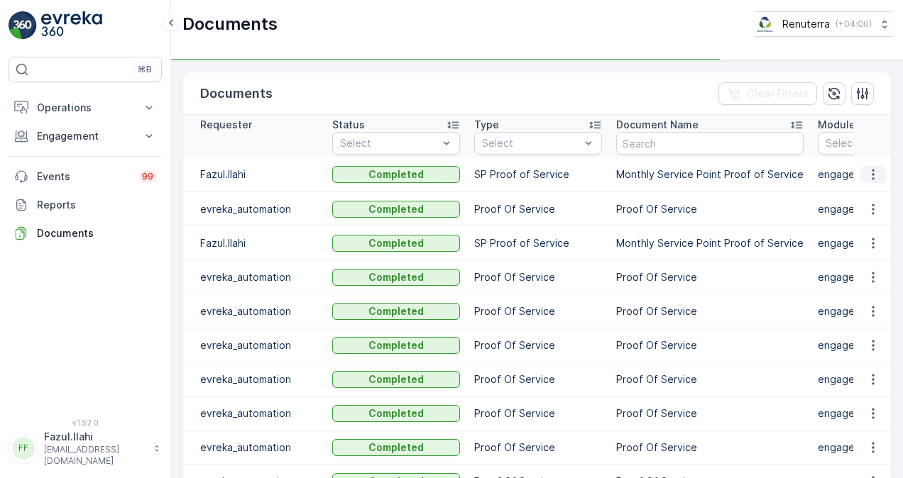
click at [872, 177] on icon "button" at bounding box center [873, 175] width 14 height 14
click at [875, 187] on td at bounding box center [872, 175] width 38 height 35
click at [876, 175] on icon "button" at bounding box center [873, 175] width 14 height 14
click at [880, 193] on span "See Details" at bounding box center [869, 195] width 55 height 14
